Goal: Check status

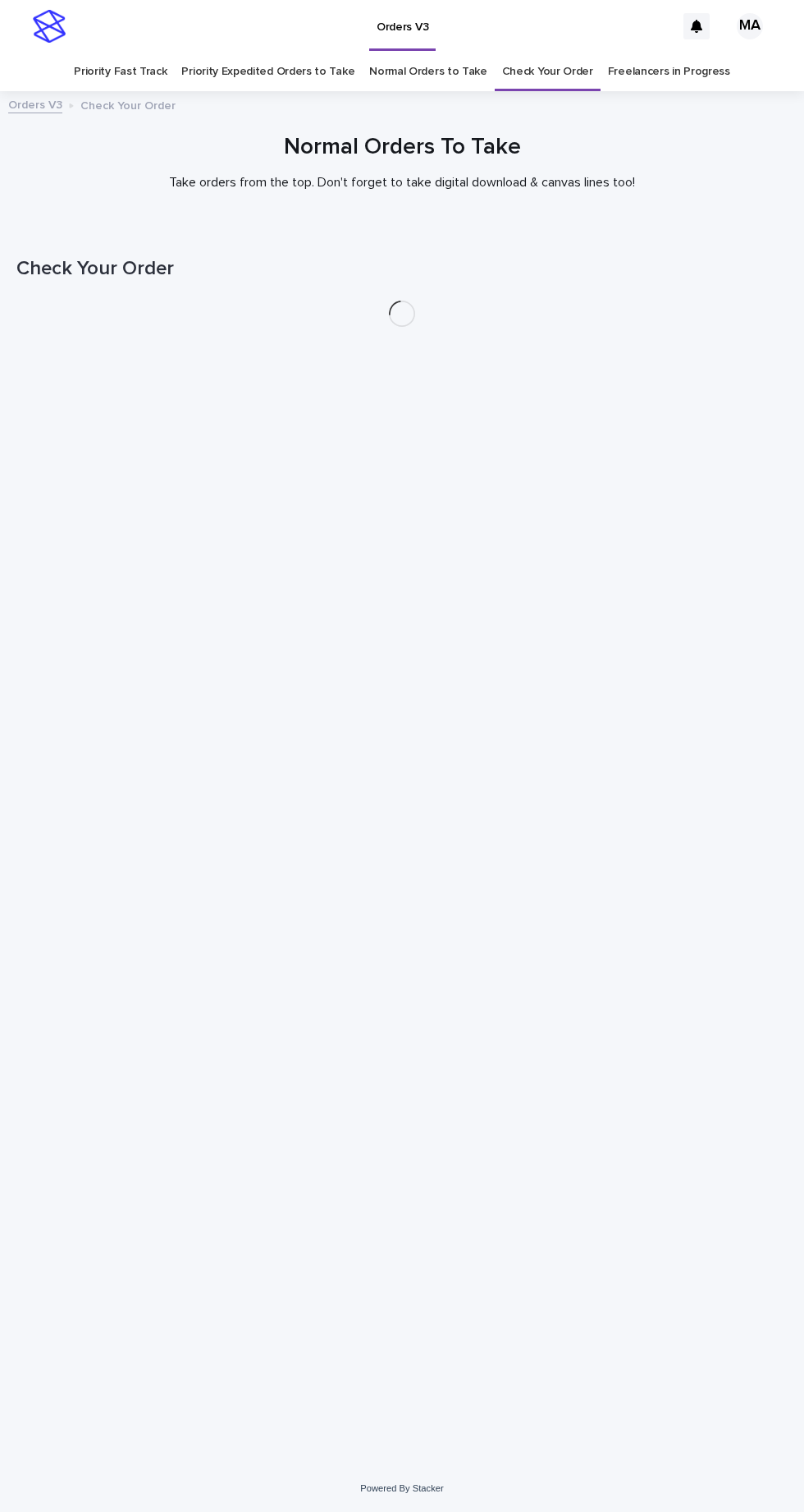
scroll to position [51, 0]
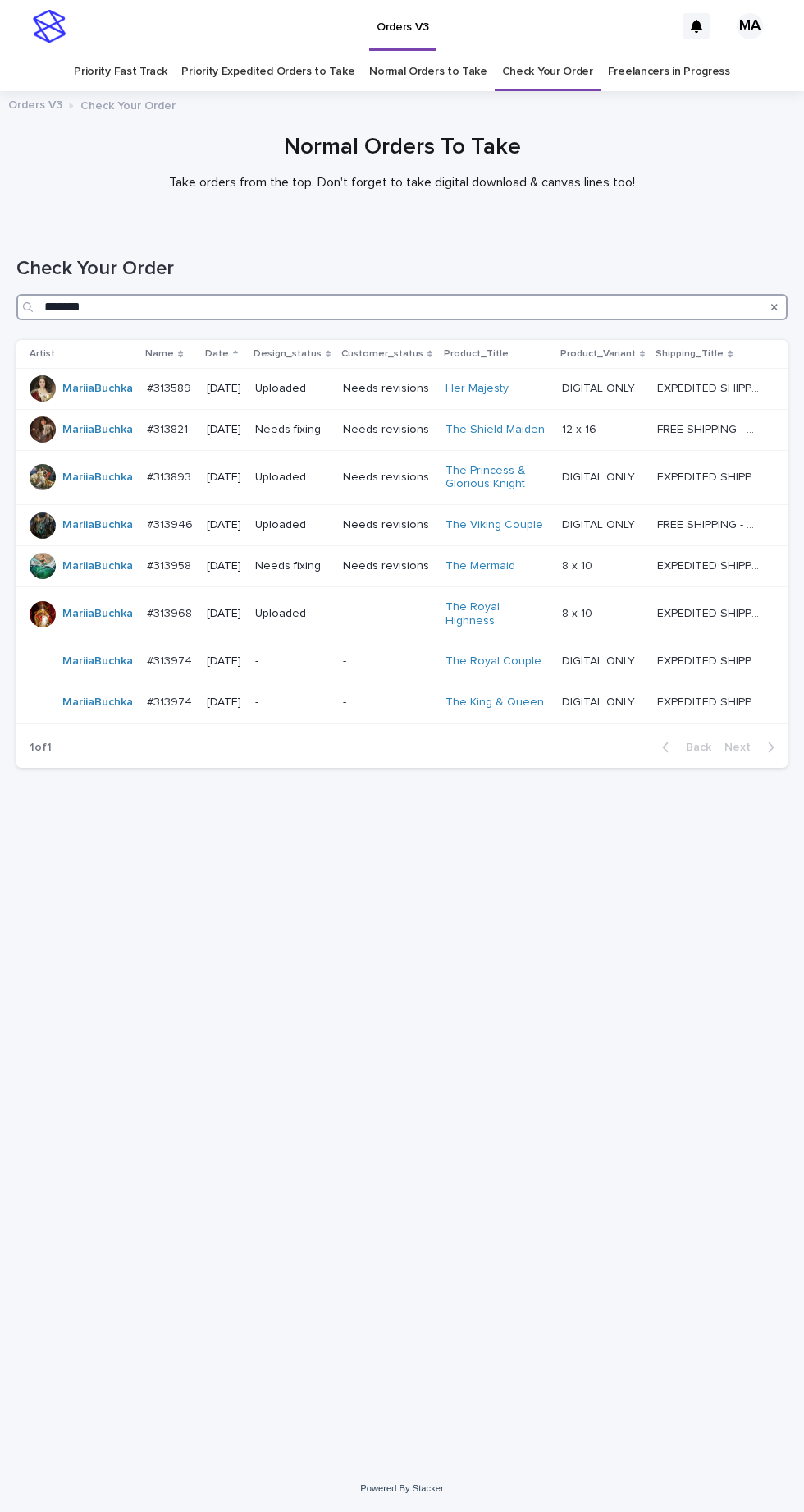
click at [261, 294] on input "*******" at bounding box center [402, 306] width 771 height 27
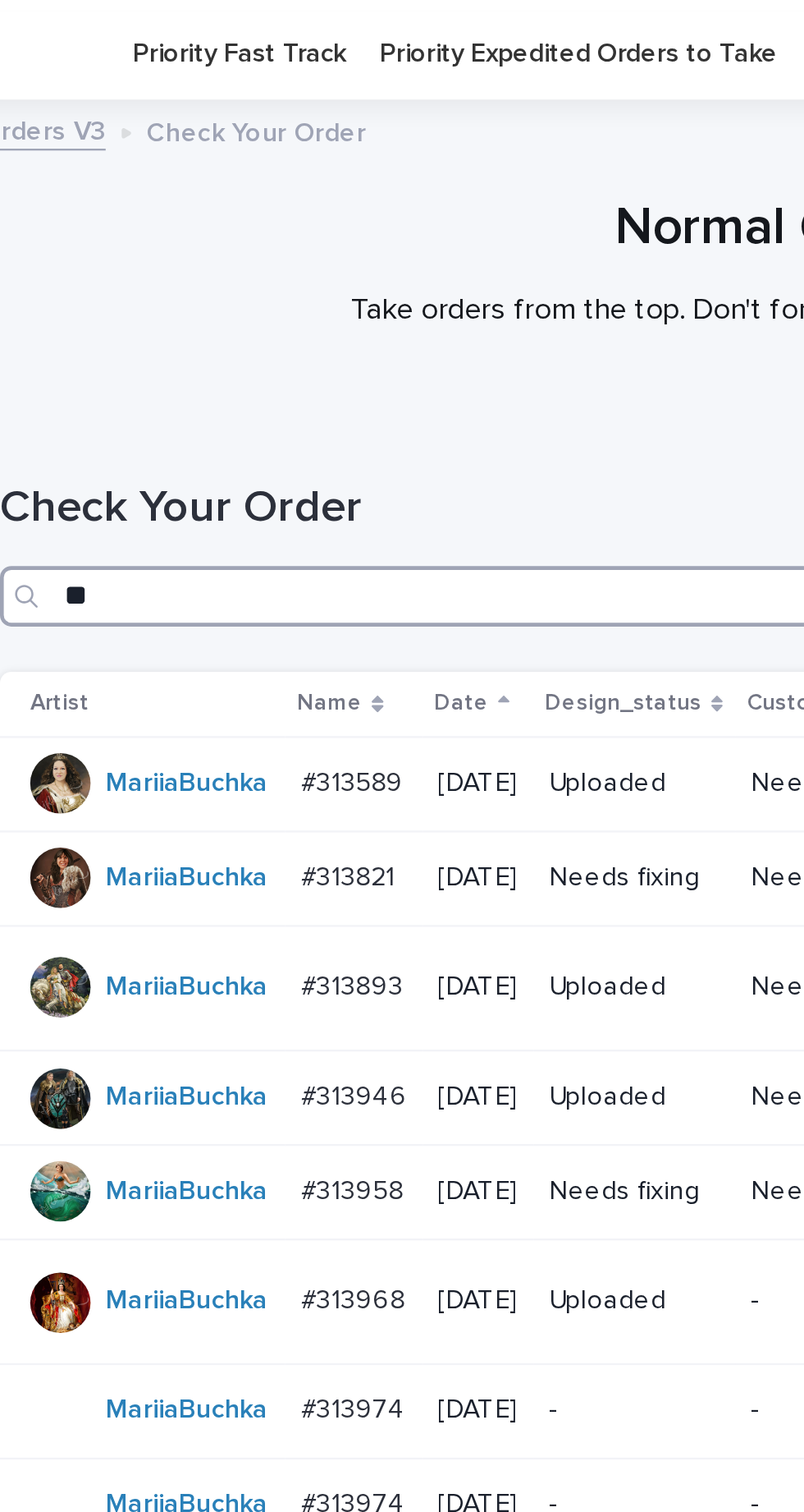
type input "*"
type input "***"
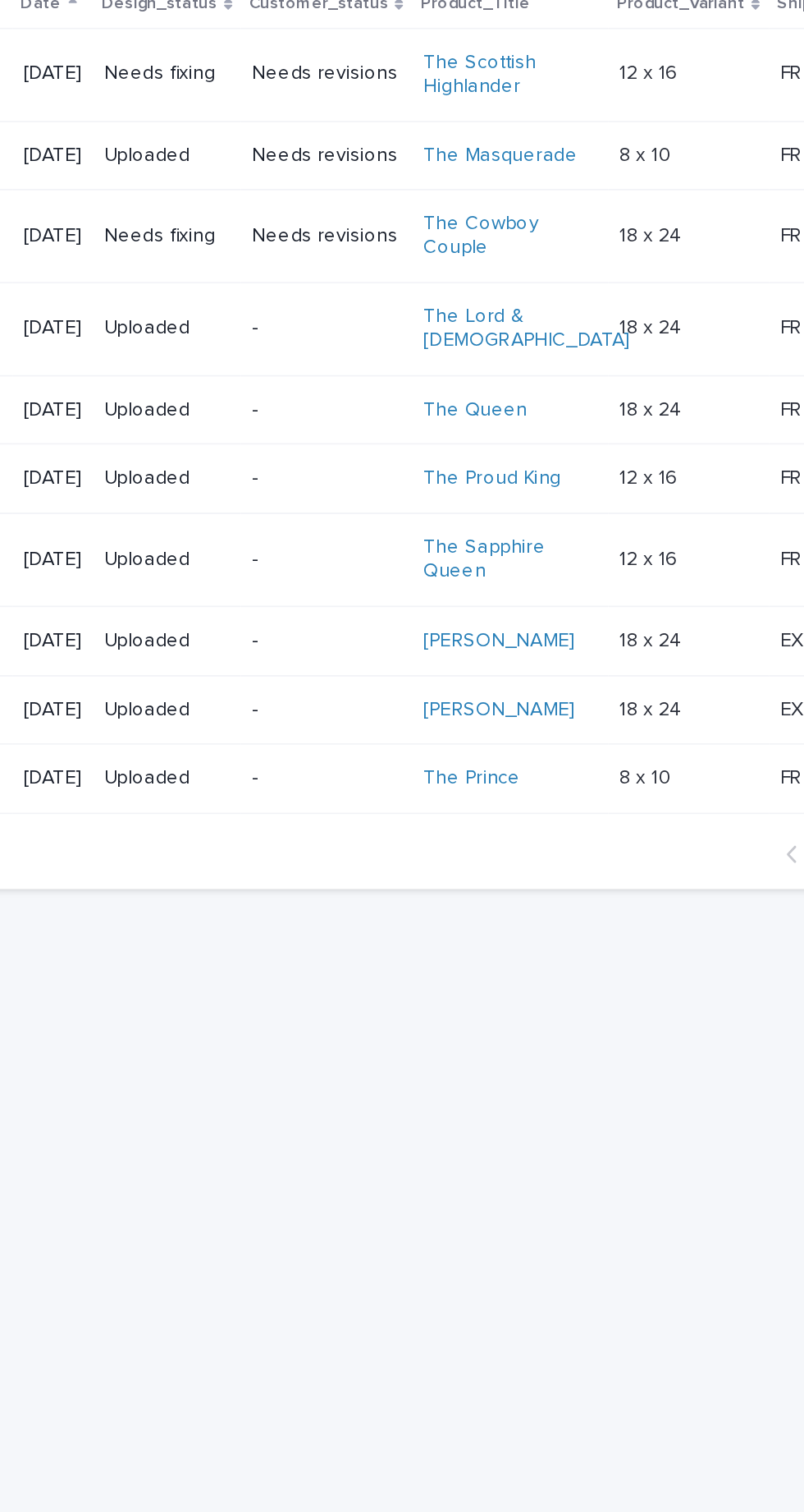
click at [409, 628] on p "-" at bounding box center [391, 634] width 89 height 14
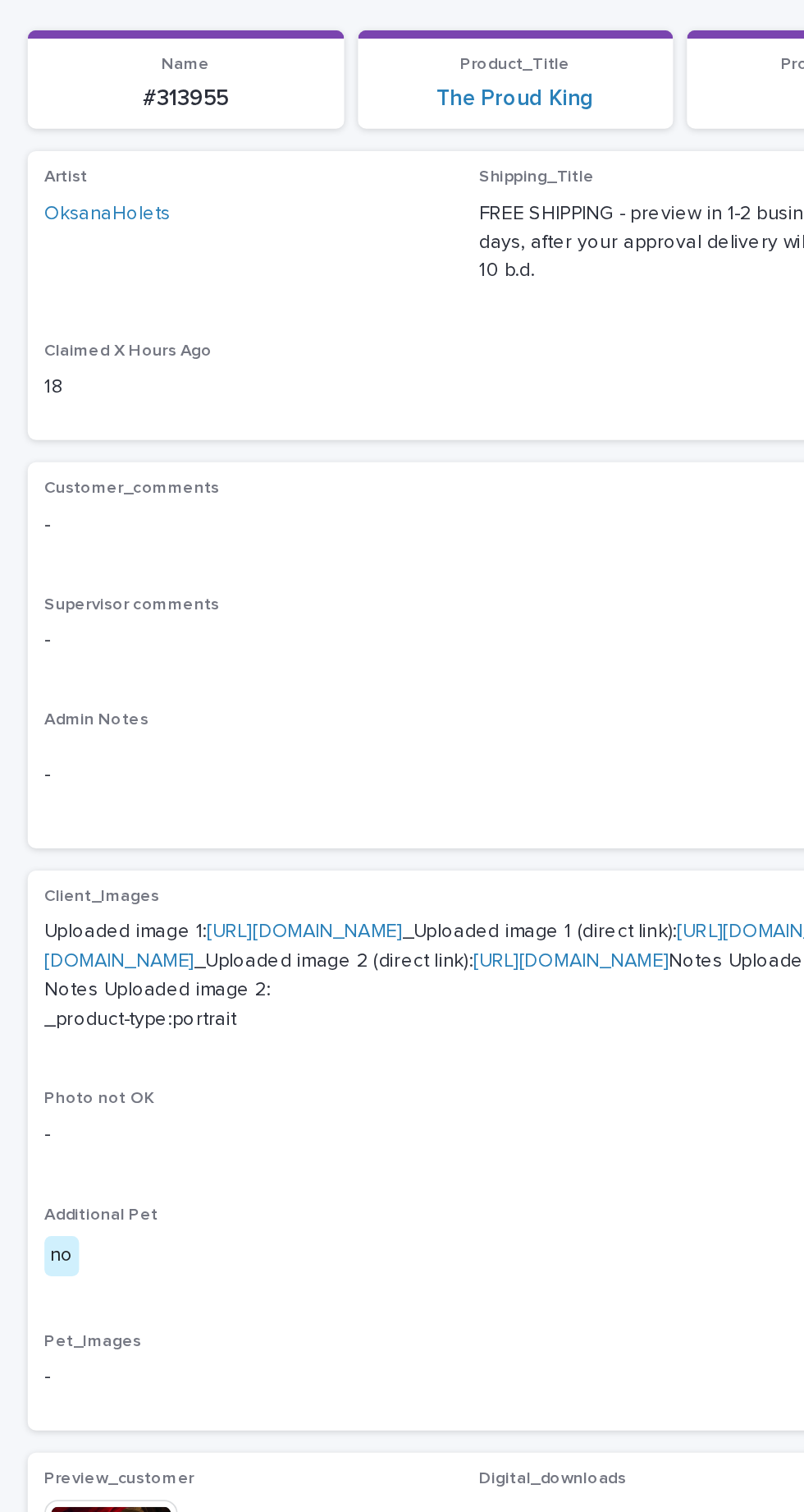
scroll to position [126, 0]
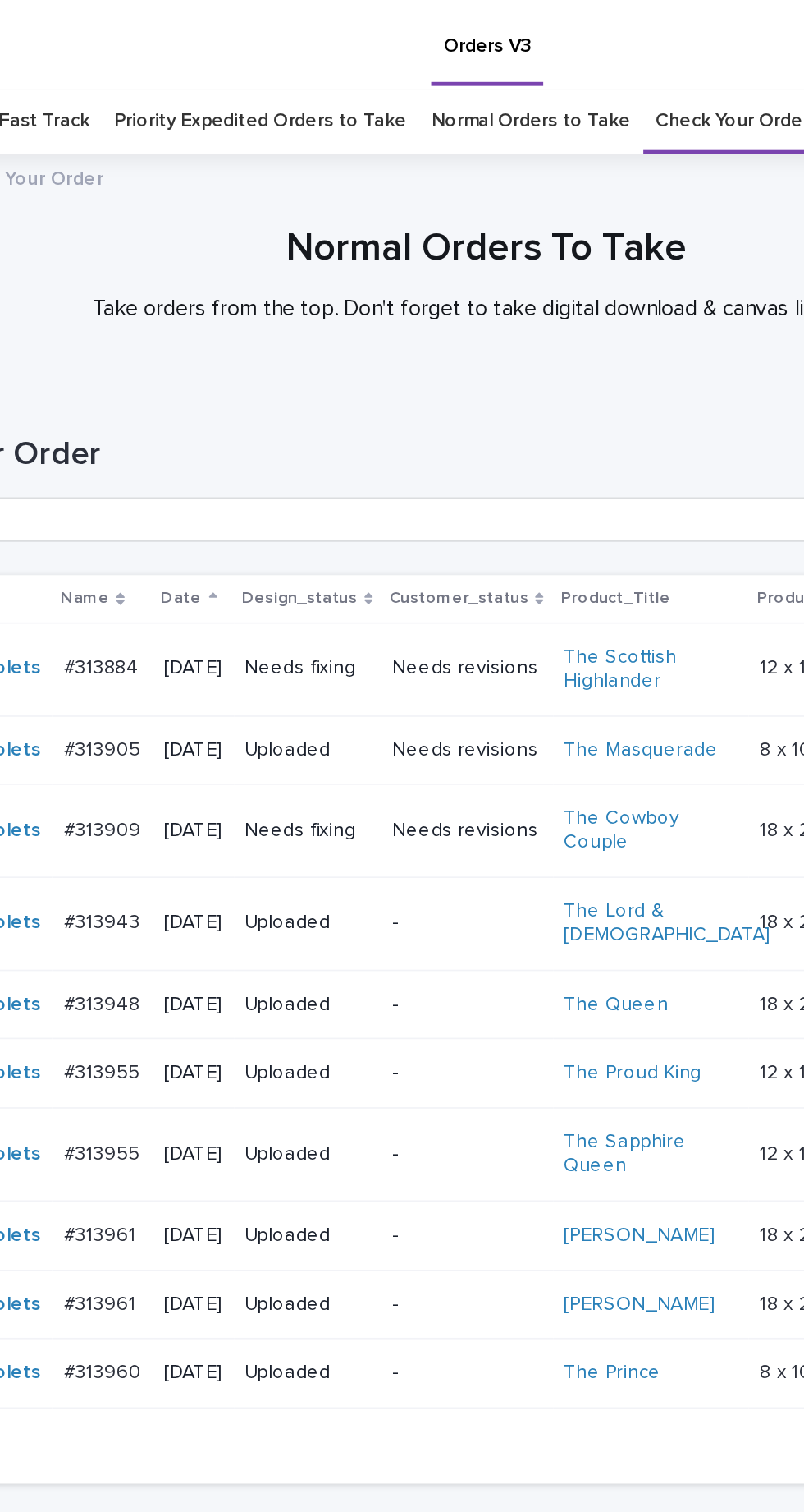
click at [401, 676] on p "-" at bounding box center [391, 683] width 89 height 14
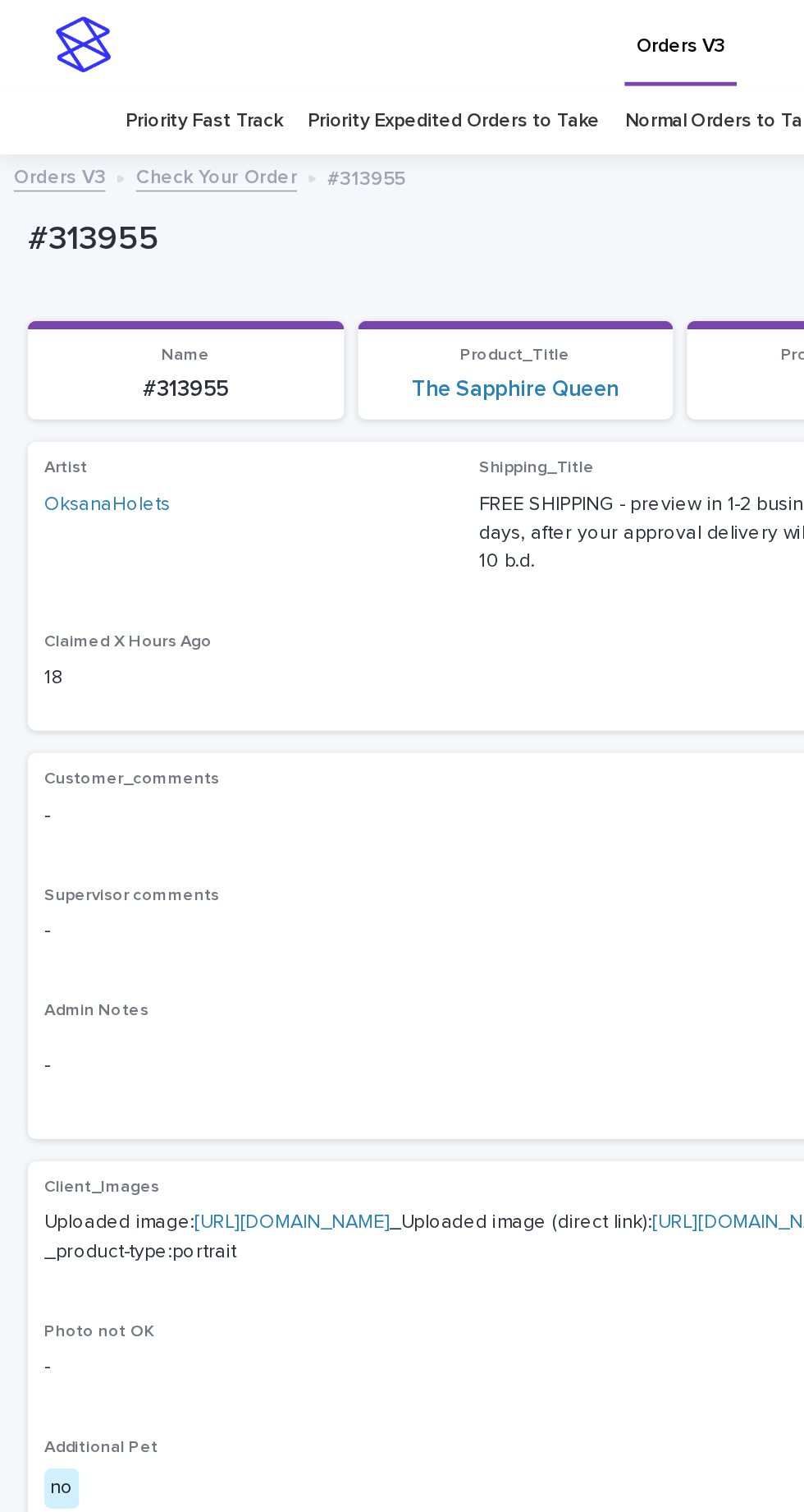
scroll to position [24, 0]
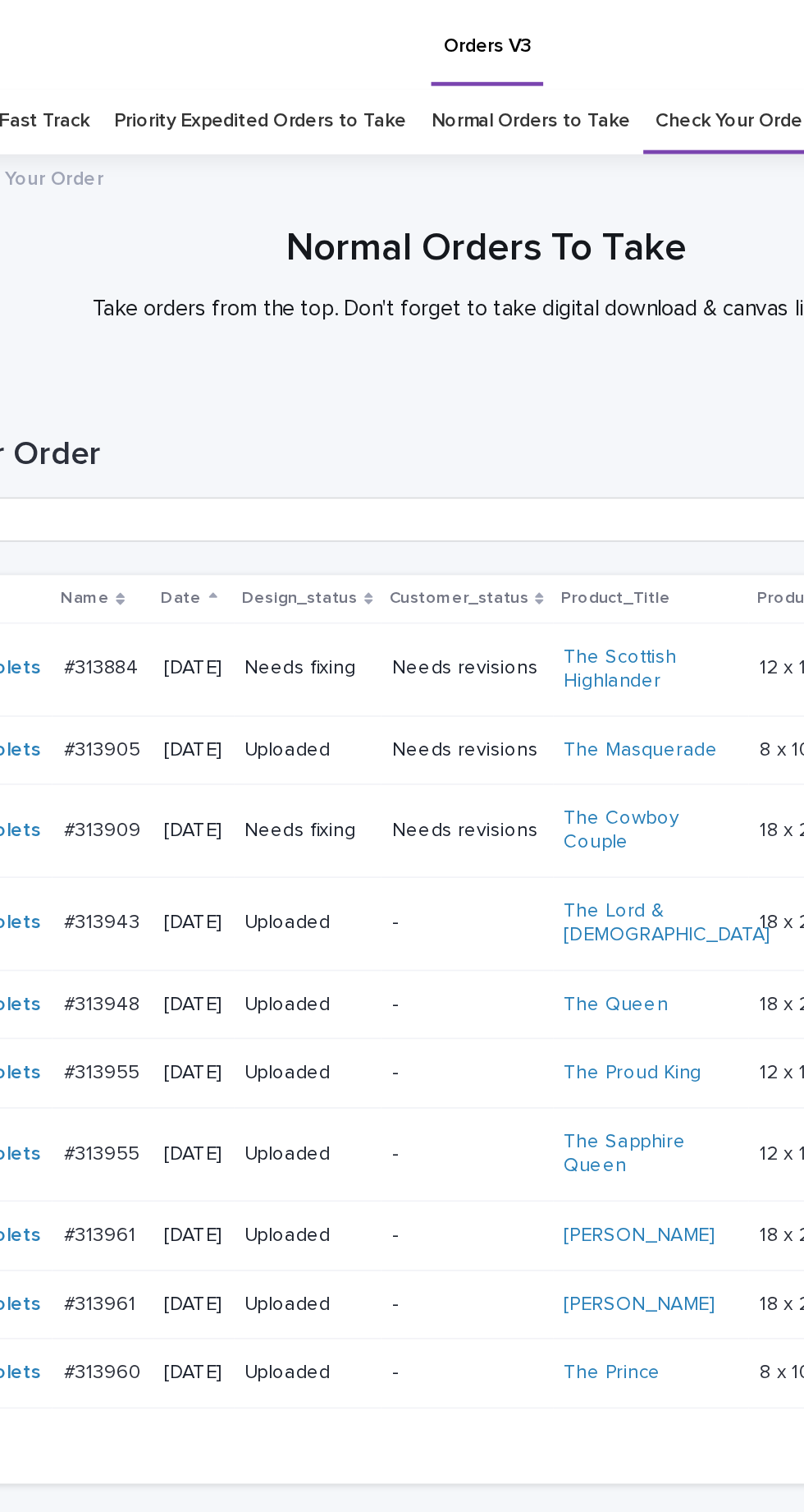
click at [407, 723] on p "-" at bounding box center [391, 730] width 89 height 14
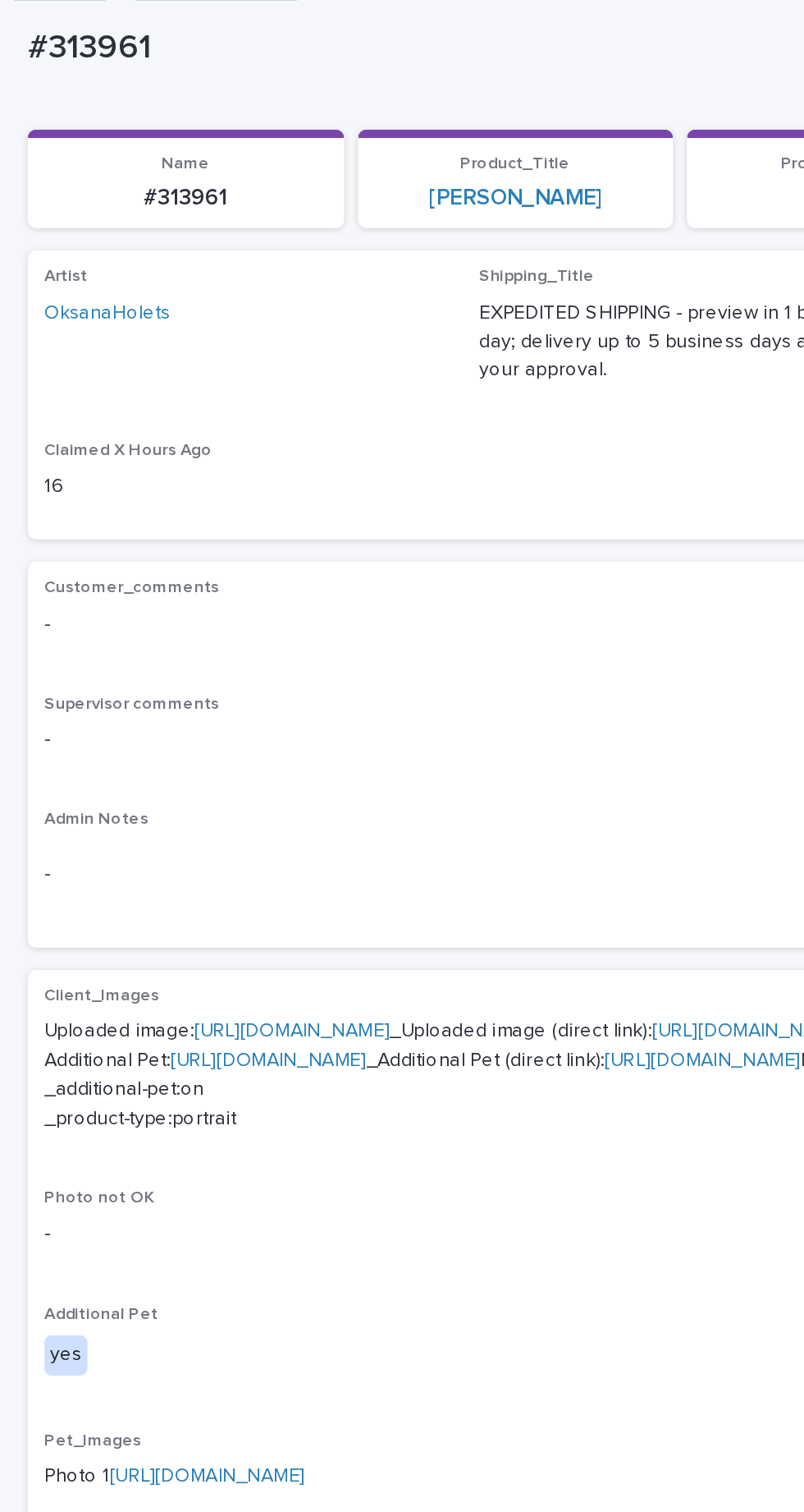
scroll to position [314, 0]
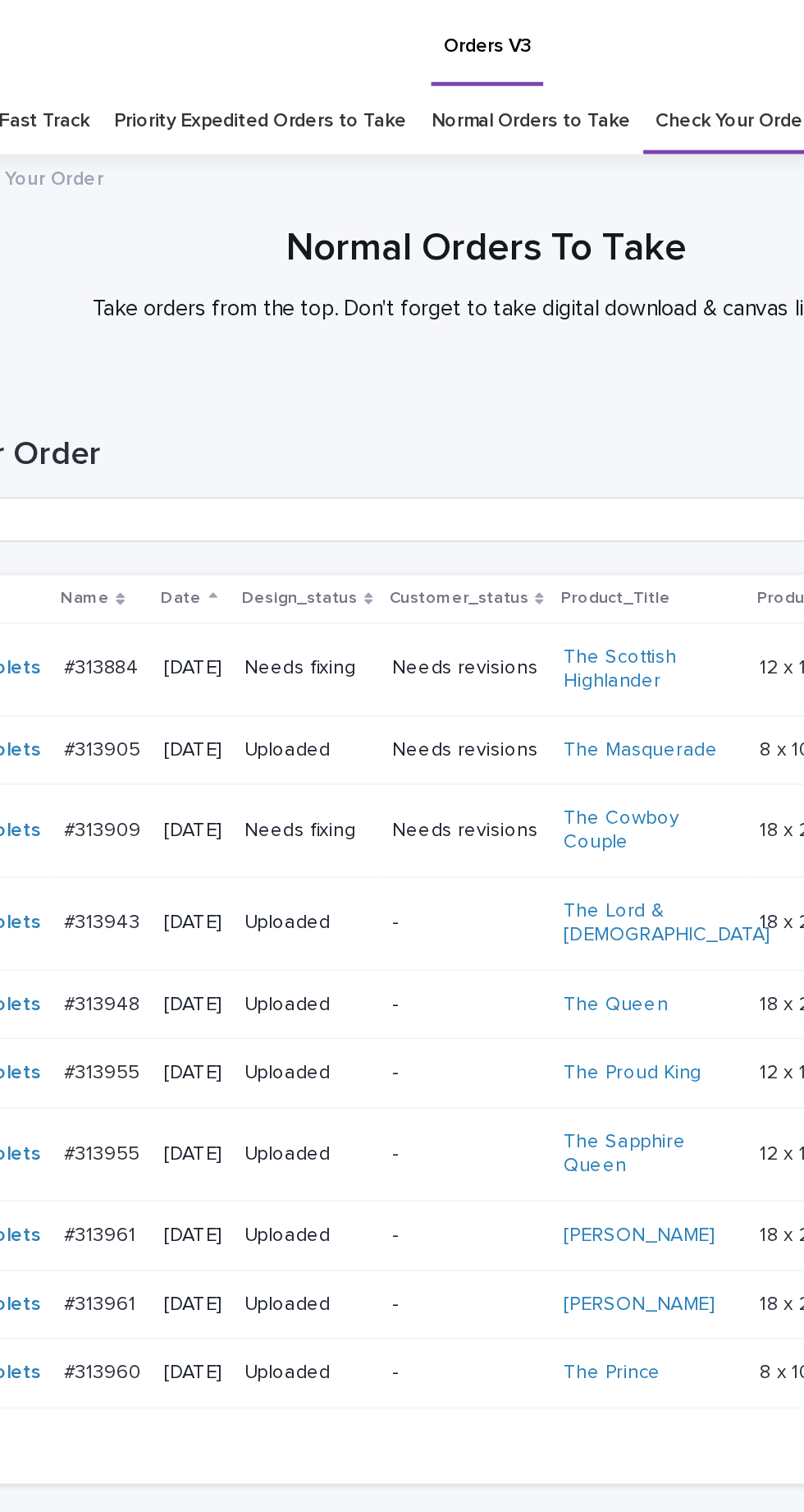
click at [402, 804] on p "-" at bounding box center [391, 811] width 89 height 14
